Goal: Information Seeking & Learning: Learn about a topic

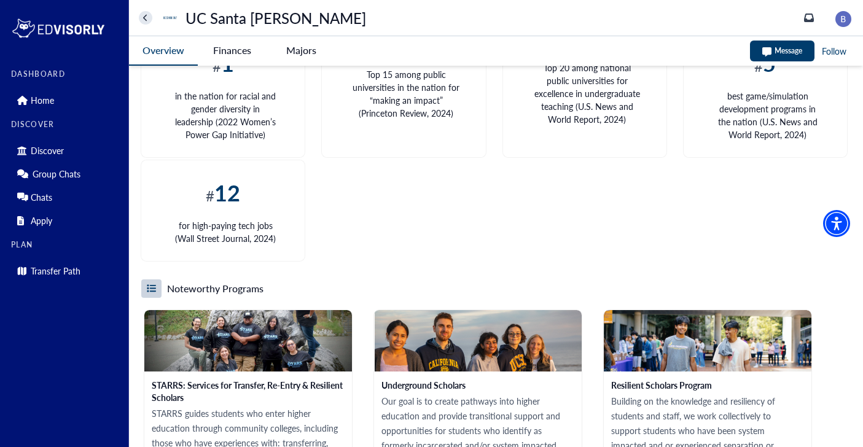
scroll to position [1433, 0]
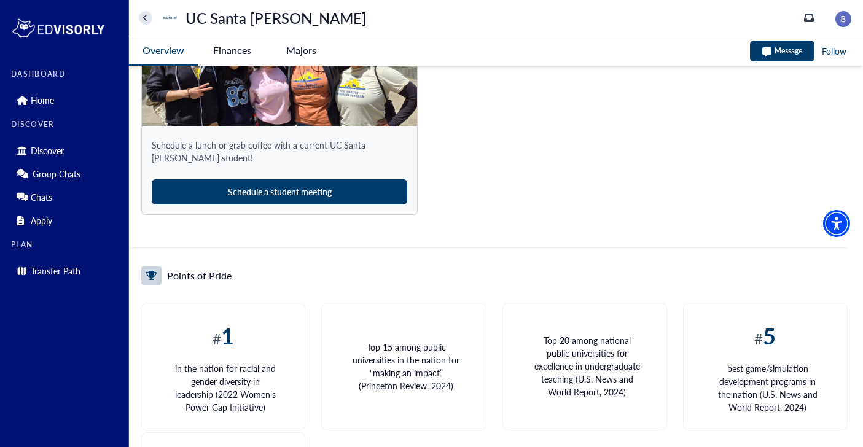
click at [227, 52] on Cruz-tag "Finances" at bounding box center [232, 50] width 69 height 28
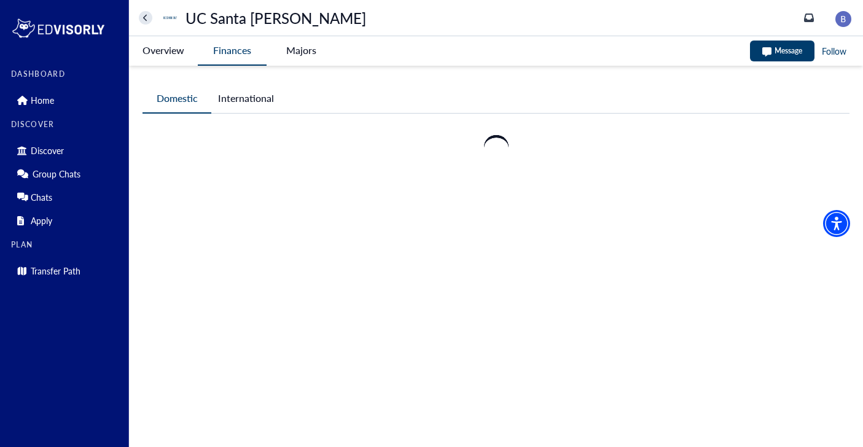
scroll to position [0, 0]
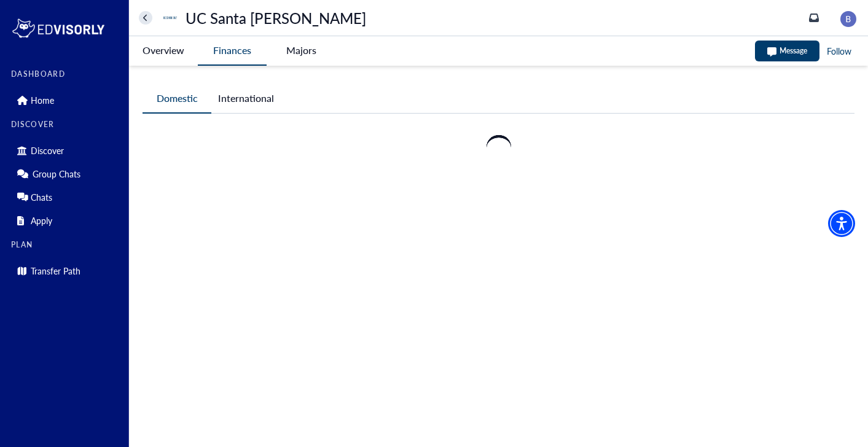
click at [227, 52] on Cruz-tag "Finances" at bounding box center [232, 50] width 69 height 29
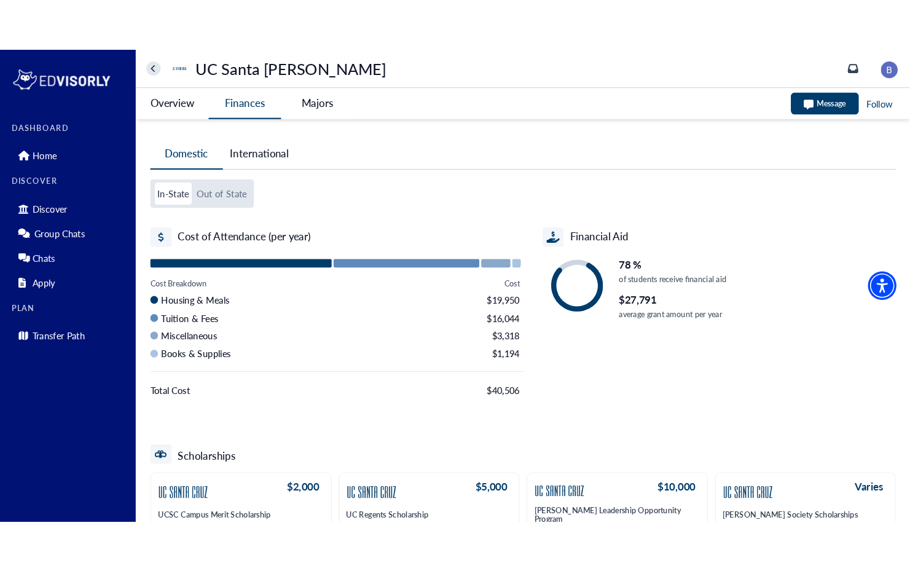
scroll to position [99, 0]
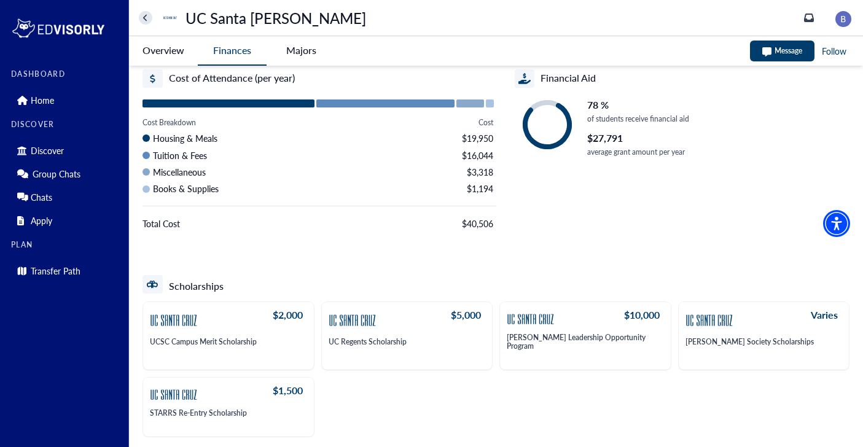
click at [170, 53] on Cruz-tag "Overview" at bounding box center [163, 50] width 69 height 28
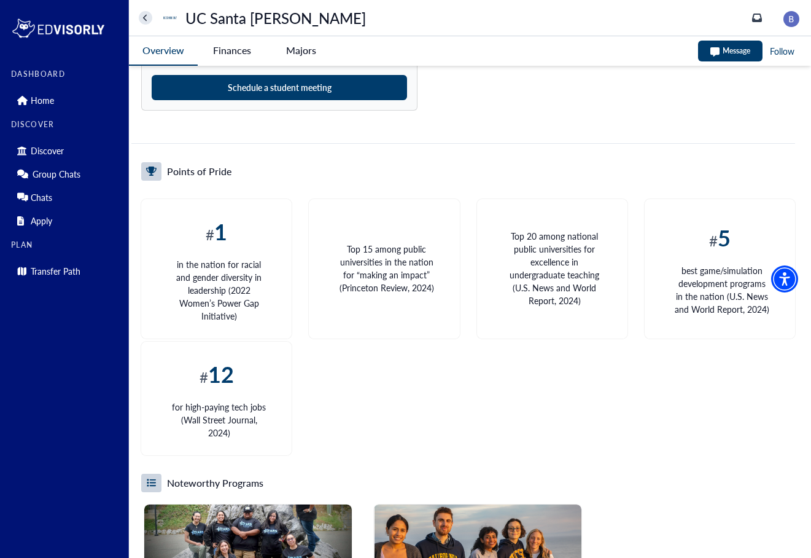
scroll to position [1564, 0]
